Goal: Transaction & Acquisition: Download file/media

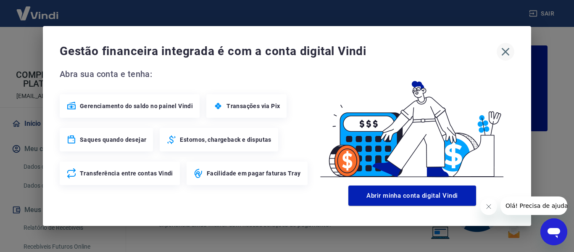
click at [508, 51] on icon "button" at bounding box center [505, 51] width 13 height 13
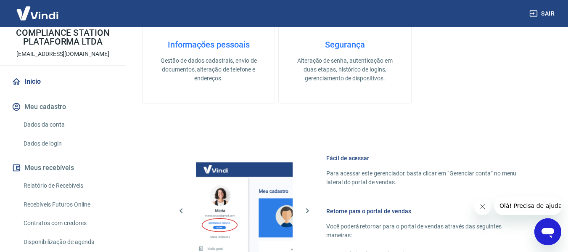
scroll to position [84, 0]
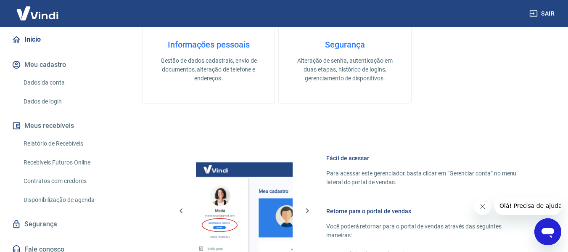
click at [74, 140] on link "Relatório de Recebíveis" at bounding box center [67, 143] width 95 height 17
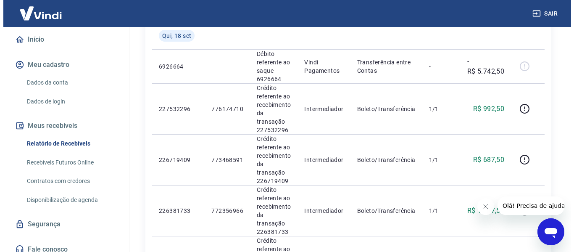
scroll to position [42, 0]
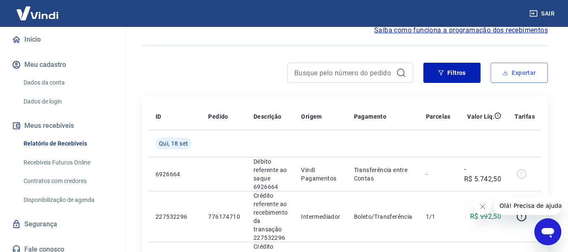
click at [519, 72] on button "Exportar" at bounding box center [519, 73] width 57 height 20
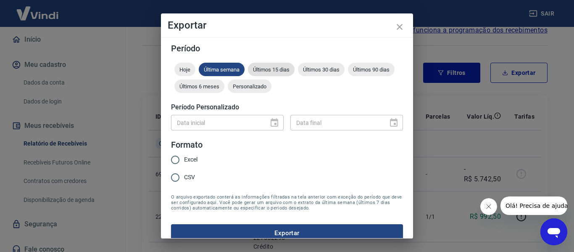
click at [261, 71] on span "Últimos 15 dias" at bounding box center [271, 69] width 47 height 6
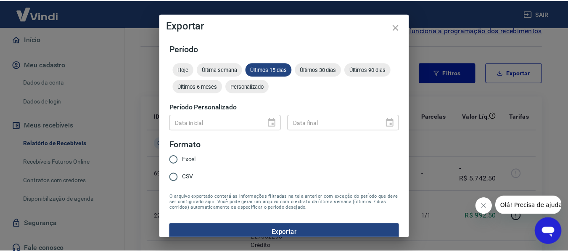
scroll to position [11, 0]
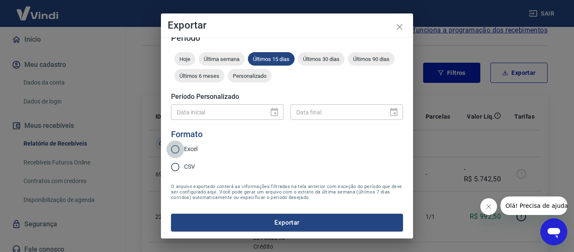
click at [184, 147] on input "Excel" at bounding box center [175, 149] width 18 height 18
radio input "true"
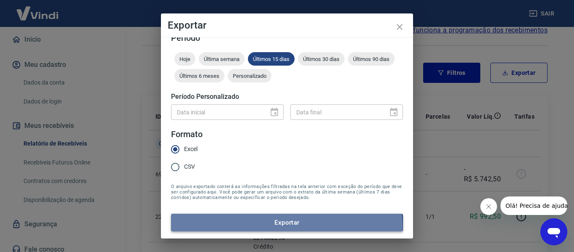
click at [286, 227] on button "Exportar" at bounding box center [287, 223] width 232 height 18
